Goal: Navigation & Orientation: Find specific page/section

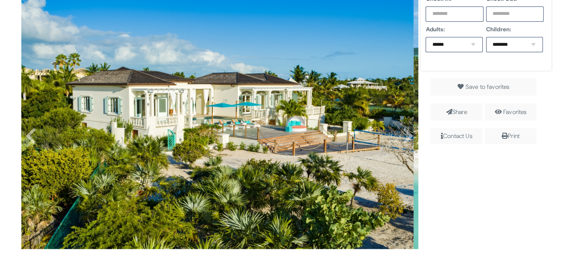
scroll to position [195, 0]
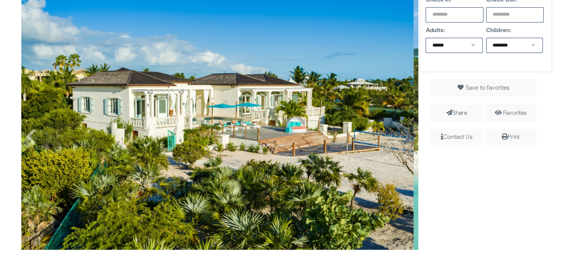
click at [406, 133] on icon at bounding box center [407, 136] width 11 height 18
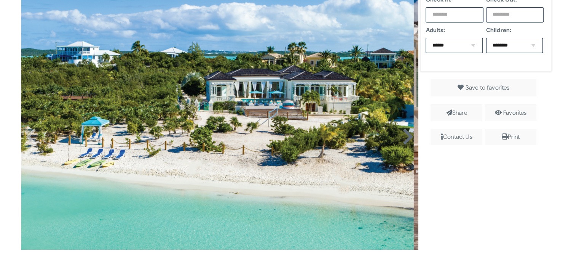
click at [406, 133] on icon at bounding box center [407, 136] width 11 height 18
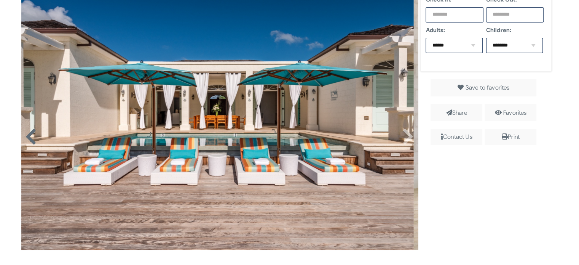
click at [30, 135] on icon at bounding box center [30, 136] width 11 height 18
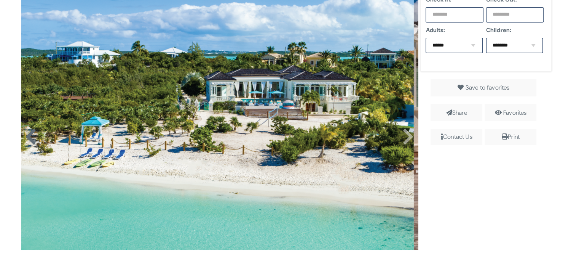
scroll to position [234, 0]
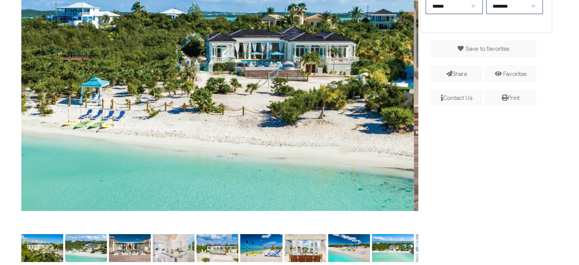
click at [403, 100] on icon at bounding box center [407, 98] width 11 height 18
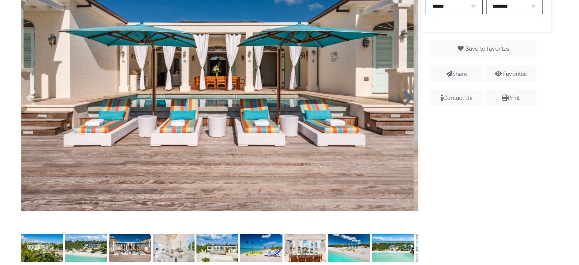
click at [402, 104] on icon at bounding box center [407, 98] width 11 height 18
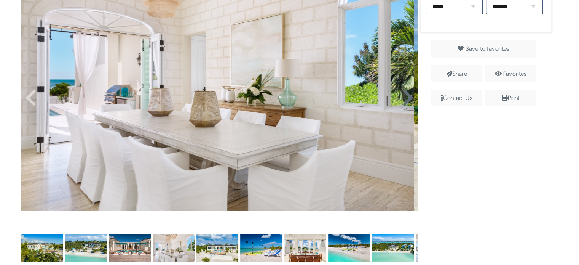
click at [402, 104] on icon at bounding box center [407, 98] width 11 height 18
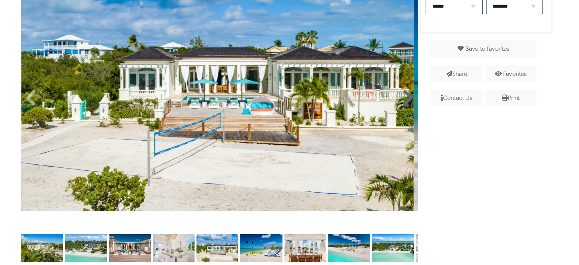
click at [402, 104] on icon at bounding box center [407, 98] width 11 height 18
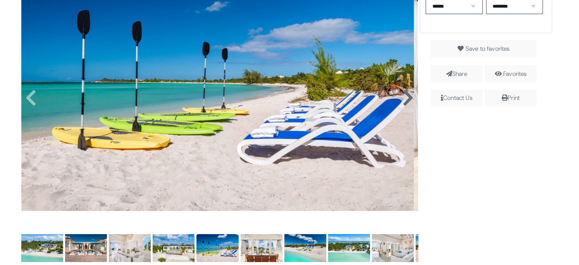
click at [402, 104] on icon at bounding box center [407, 98] width 11 height 18
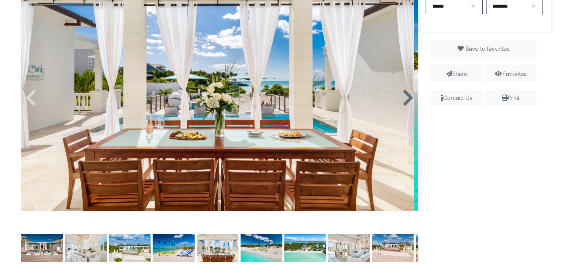
click at [402, 104] on icon at bounding box center [407, 98] width 11 height 18
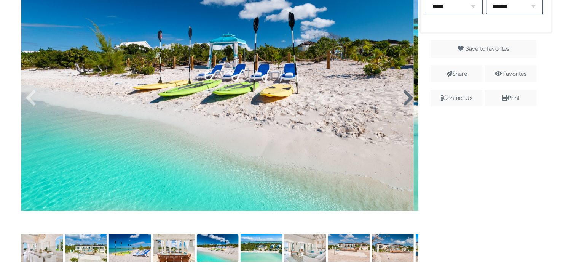
click at [402, 104] on icon at bounding box center [407, 98] width 11 height 18
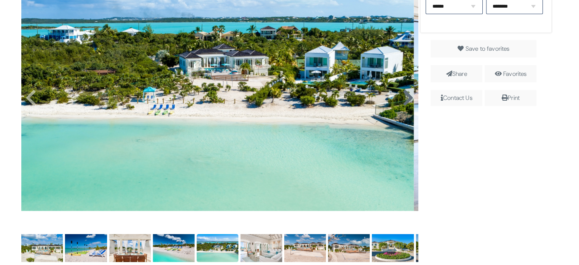
click at [402, 104] on icon at bounding box center [407, 98] width 11 height 18
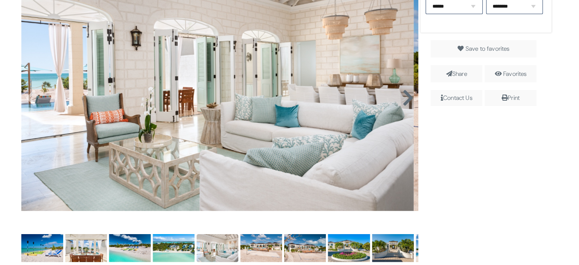
click at [402, 104] on icon at bounding box center [407, 98] width 11 height 18
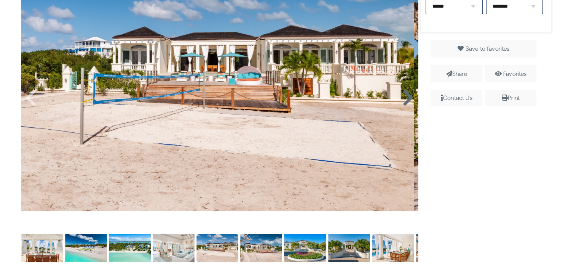
click at [402, 104] on icon at bounding box center [407, 98] width 11 height 18
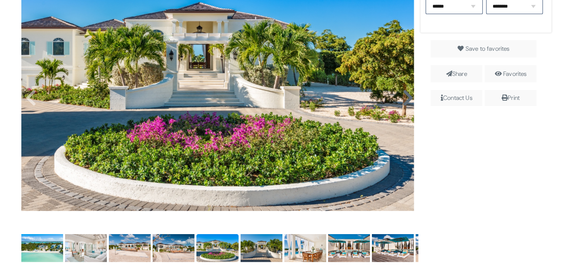
click at [402, 104] on icon at bounding box center [407, 98] width 11 height 18
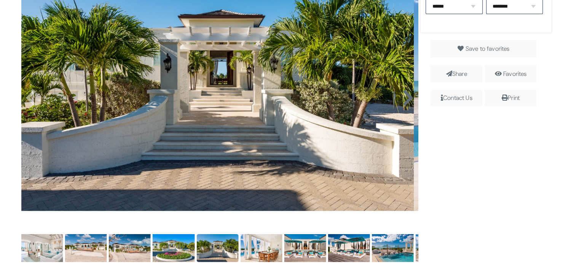
click at [402, 104] on icon at bounding box center [407, 98] width 11 height 18
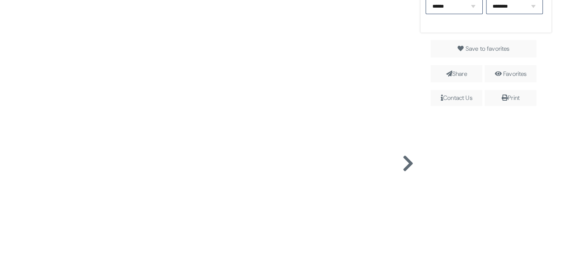
click at [402, 104] on div at bounding box center [219, 156] width 397 height 414
click at [402, 154] on icon at bounding box center [407, 163] width 11 height 18
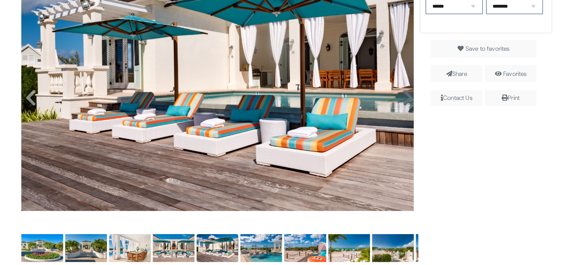
click at [402, 104] on icon at bounding box center [407, 98] width 11 height 18
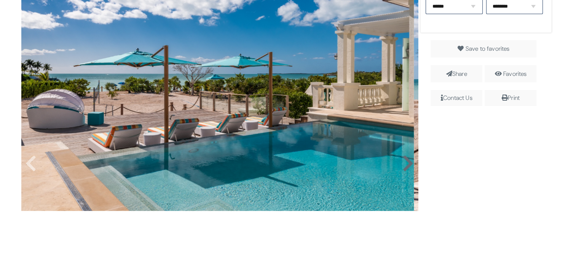
click at [402, 104] on img at bounding box center [217, 80] width 392 height 262
click at [402, 150] on link at bounding box center [408, 156] width 12 height 12
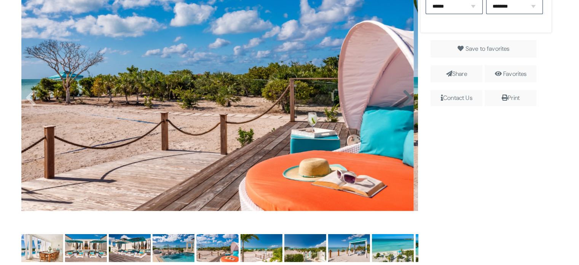
click at [402, 104] on icon at bounding box center [407, 98] width 11 height 18
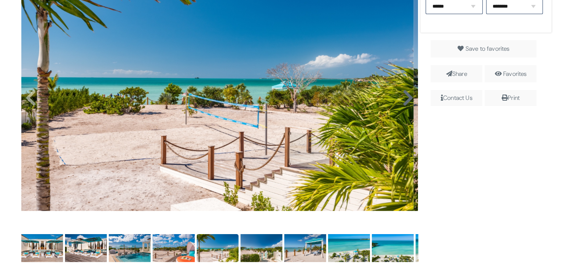
click at [402, 104] on icon at bounding box center [407, 98] width 11 height 18
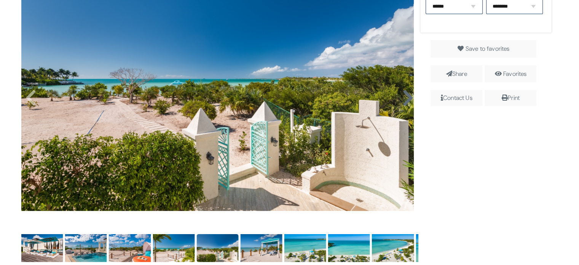
click at [402, 104] on icon at bounding box center [407, 98] width 11 height 18
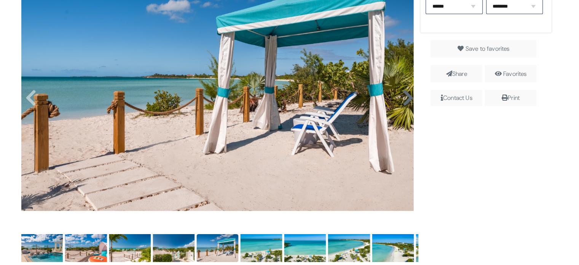
click at [402, 104] on icon at bounding box center [407, 98] width 11 height 18
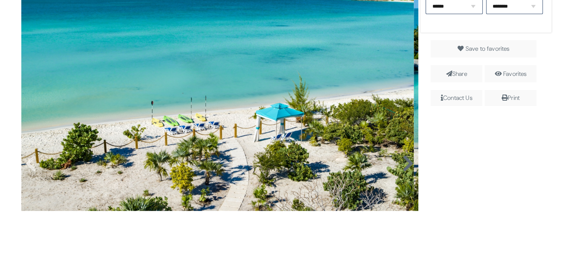
click at [402, 104] on img at bounding box center [217, 80] width 392 height 262
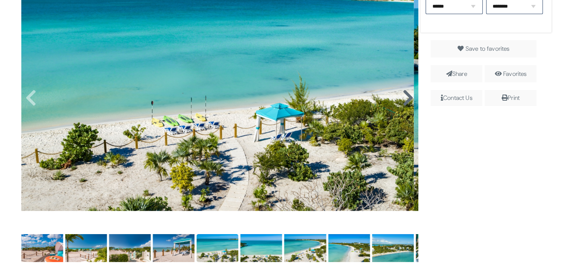
click at [402, 104] on icon at bounding box center [407, 98] width 11 height 18
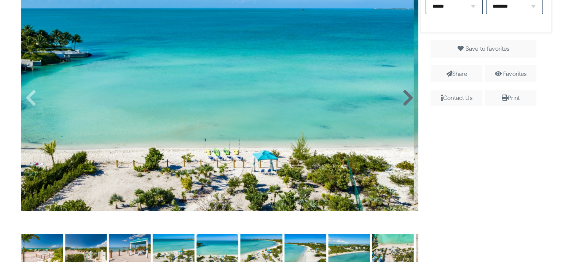
click at [402, 105] on icon at bounding box center [407, 98] width 11 height 18
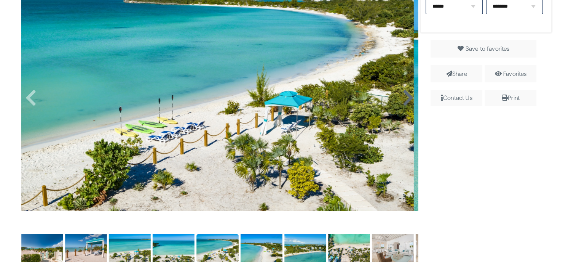
click at [402, 105] on icon at bounding box center [407, 98] width 11 height 18
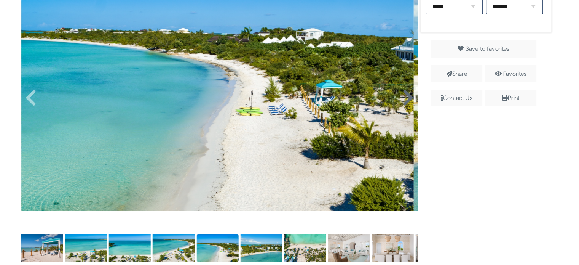
click at [402, 105] on icon at bounding box center [407, 98] width 11 height 18
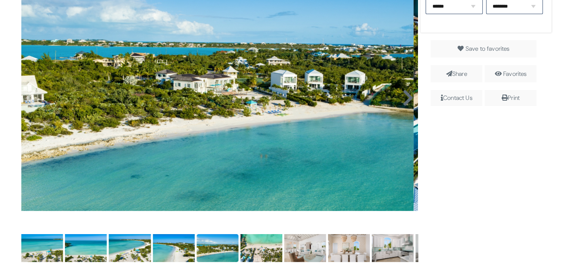
click at [402, 105] on icon at bounding box center [407, 98] width 11 height 18
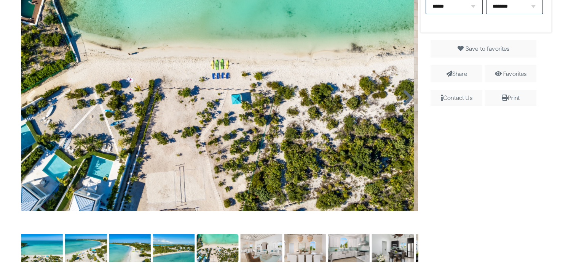
click at [402, 105] on icon at bounding box center [407, 98] width 11 height 18
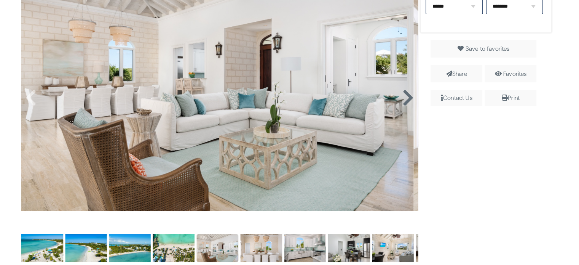
click at [402, 105] on icon at bounding box center [407, 98] width 11 height 18
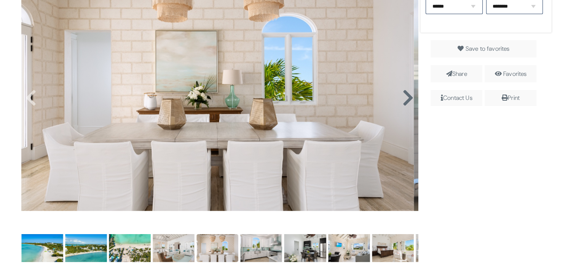
click at [405, 105] on icon at bounding box center [407, 98] width 11 height 18
